Goal: Task Accomplishment & Management: Manage account settings

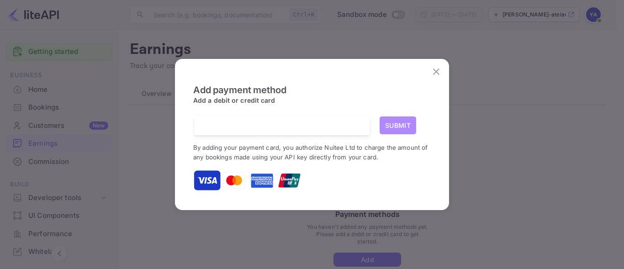
click at [401, 124] on button "Submit" at bounding box center [398, 126] width 37 height 18
click at [401, 125] on button "Submit" at bounding box center [398, 126] width 37 height 18
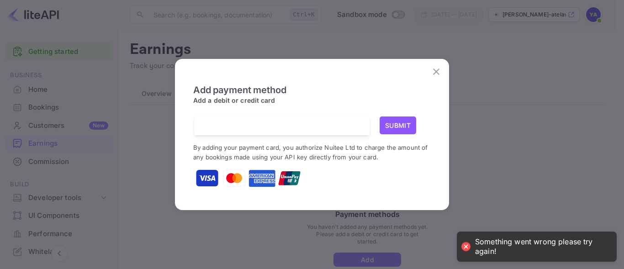
scroll to position [1, 0]
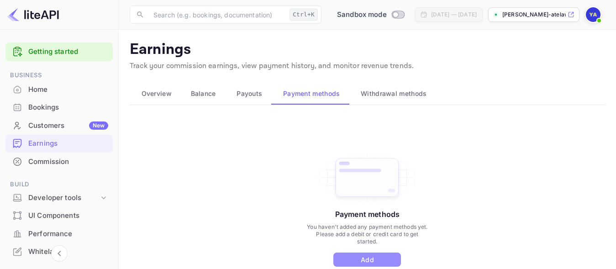
click at [370, 257] on button "Add" at bounding box center [368, 260] width 68 height 14
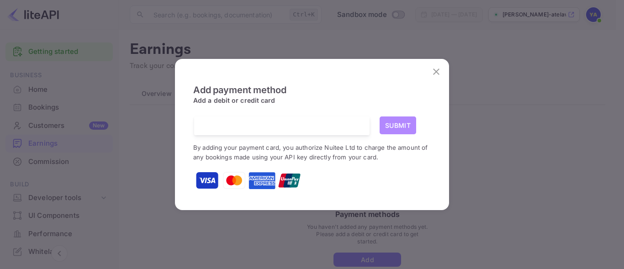
click at [395, 122] on button "Submit" at bounding box center [398, 126] width 37 height 18
click at [390, 127] on button "Submit" at bounding box center [398, 126] width 37 height 18
click at [468, 264] on div "Add payment method Add a debit or credit card Submit By adding your payment car…" at bounding box center [312, 134] width 624 height 269
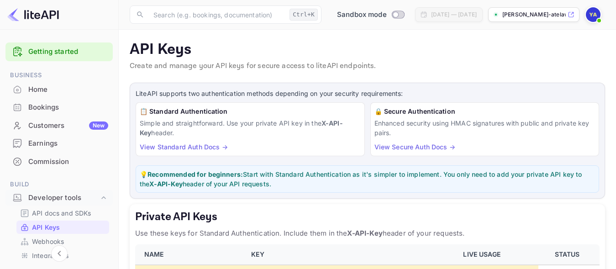
scroll to position [84, 0]
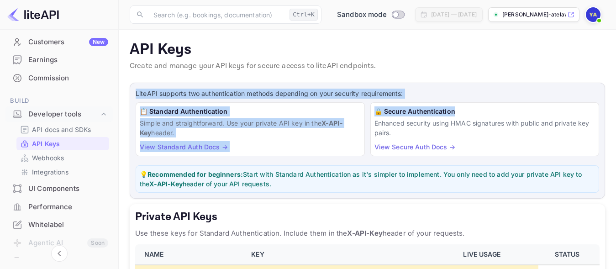
drag, startPoint x: 616, startPoint y: 69, endPoint x: 623, endPoint y: 121, distance: 52.1
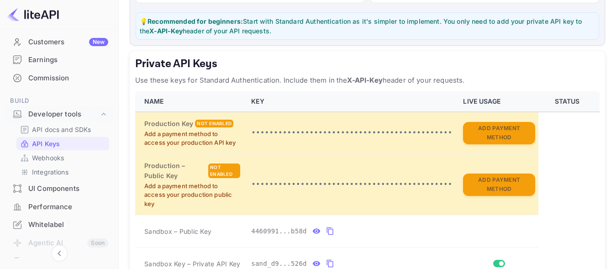
scroll to position [154, 0]
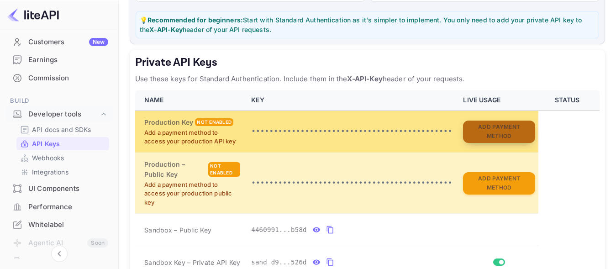
click at [504, 136] on button "Add Payment Method" at bounding box center [499, 132] width 72 height 22
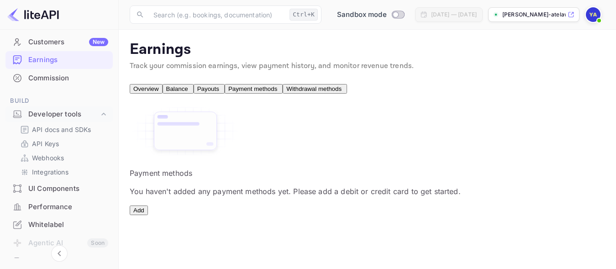
click at [148, 215] on button "Add" at bounding box center [139, 211] width 18 height 10
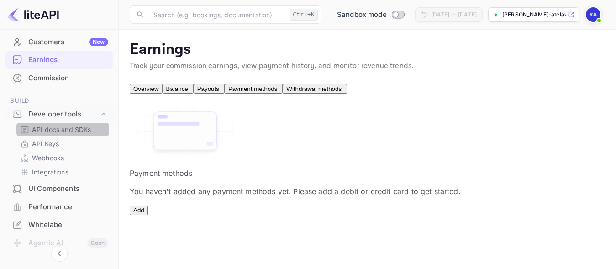
click at [63, 131] on p "API docs and SDKs" at bounding box center [61, 130] width 59 height 10
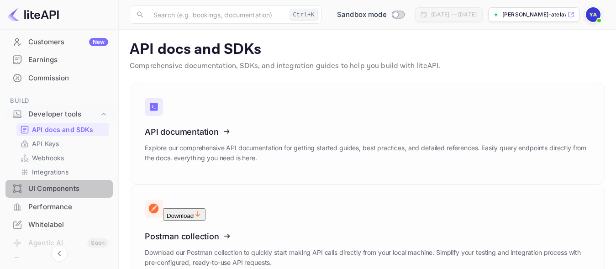
click at [64, 188] on div "UI Components" at bounding box center [68, 189] width 80 height 11
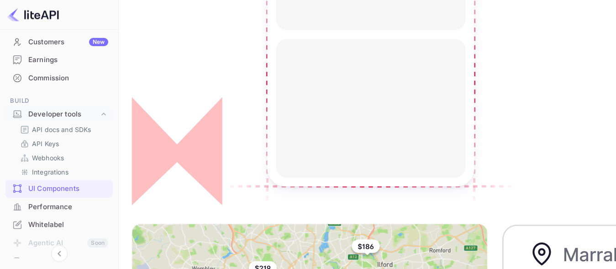
scroll to position [178, 0]
